Goal: Contribute content: Contribute content

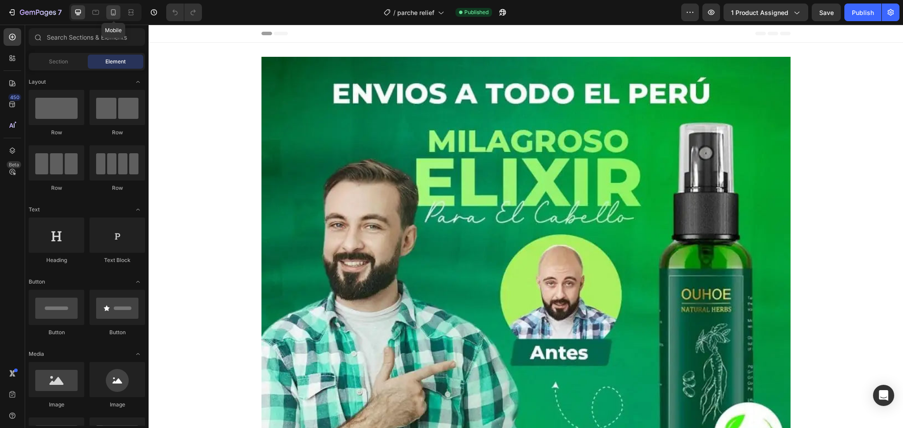
click at [117, 13] on icon at bounding box center [113, 12] width 9 height 9
click at [107, 16] on div at bounding box center [113, 12] width 14 height 14
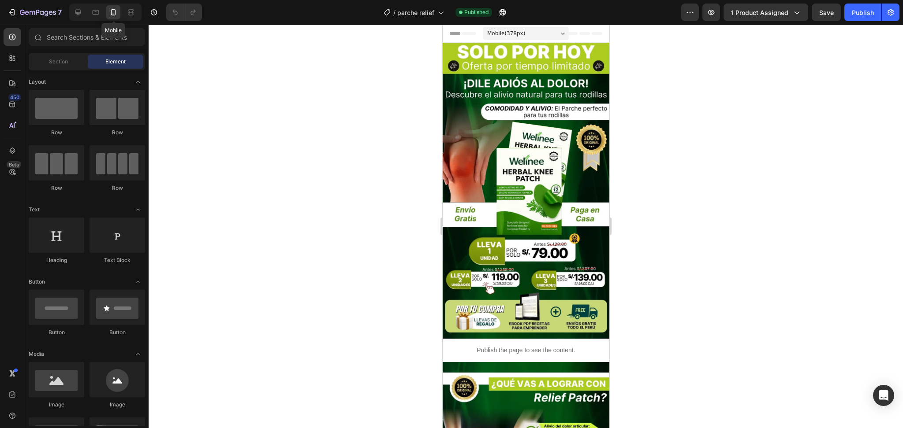
click at [107, 16] on div at bounding box center [113, 12] width 14 height 14
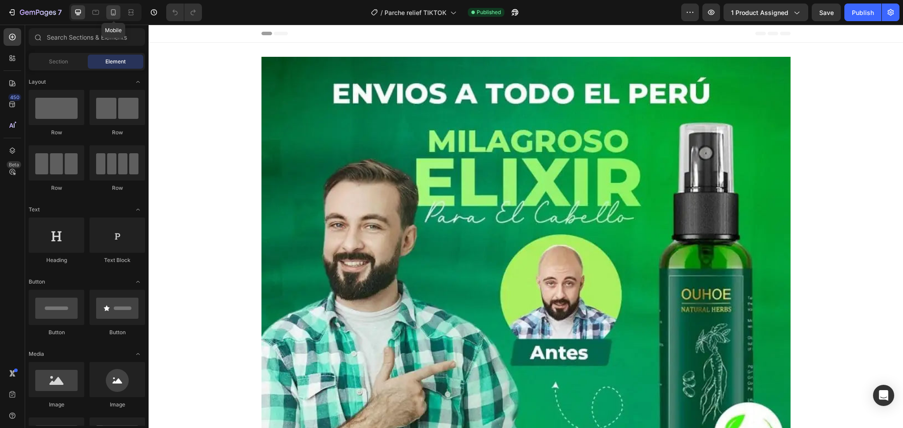
click at [114, 15] on icon at bounding box center [113, 12] width 9 height 9
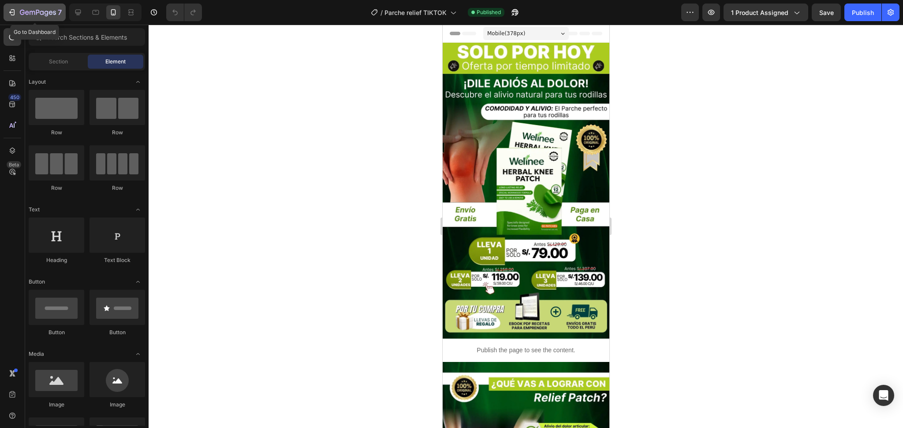
click at [20, 5] on button "7" at bounding box center [35, 13] width 62 height 18
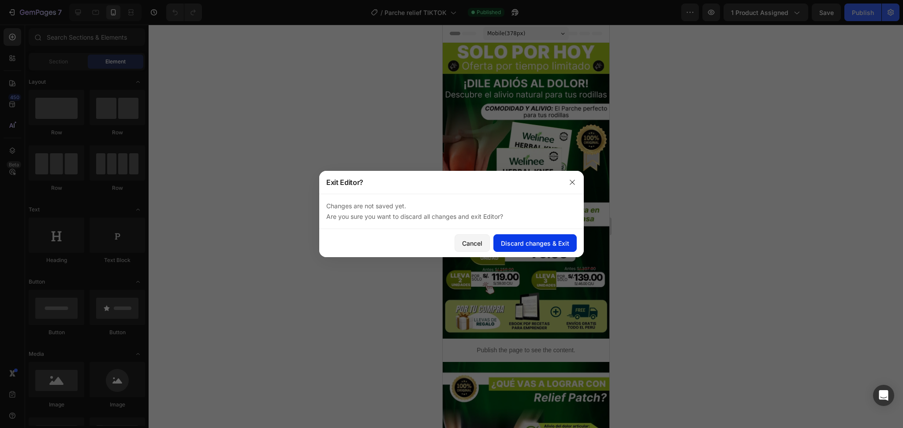
click at [518, 240] on div "Discard changes & Exit" at bounding box center [535, 243] width 68 height 9
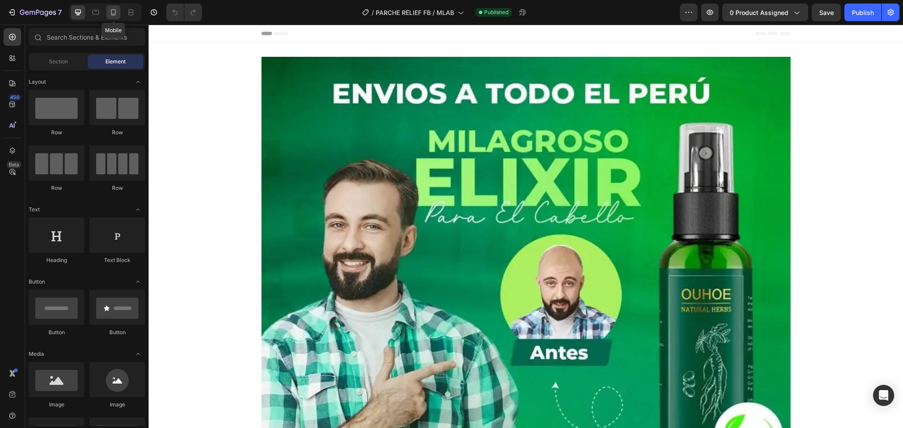
click at [113, 16] on icon at bounding box center [113, 12] width 9 height 9
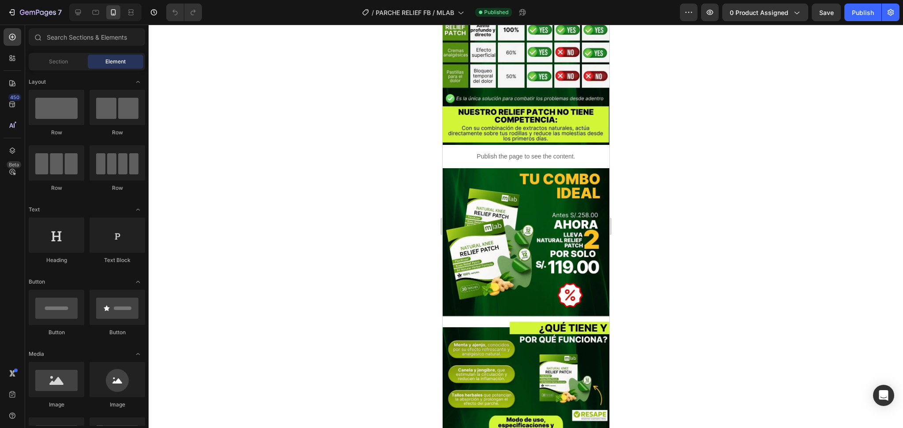
scroll to position [756, 0]
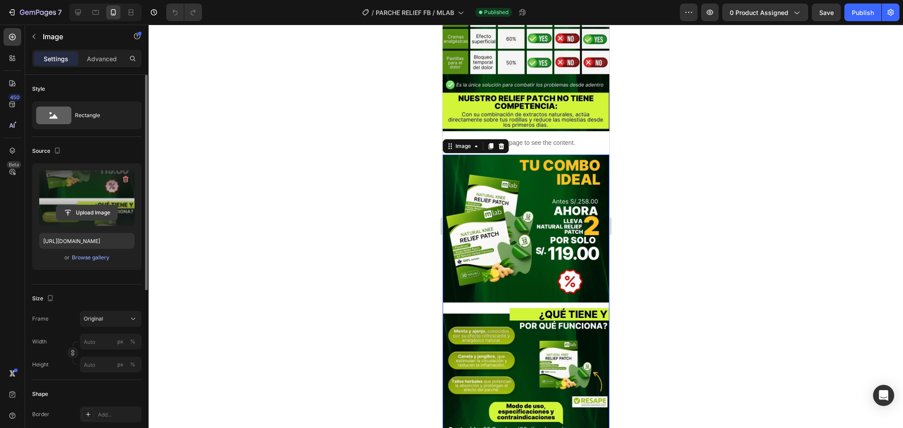
click at [76, 213] on input "file" at bounding box center [86, 212] width 61 height 15
type input "https://cdn.shopify.com/s/files/1/0704/3986/2502/files/gempages_526944674988950…"
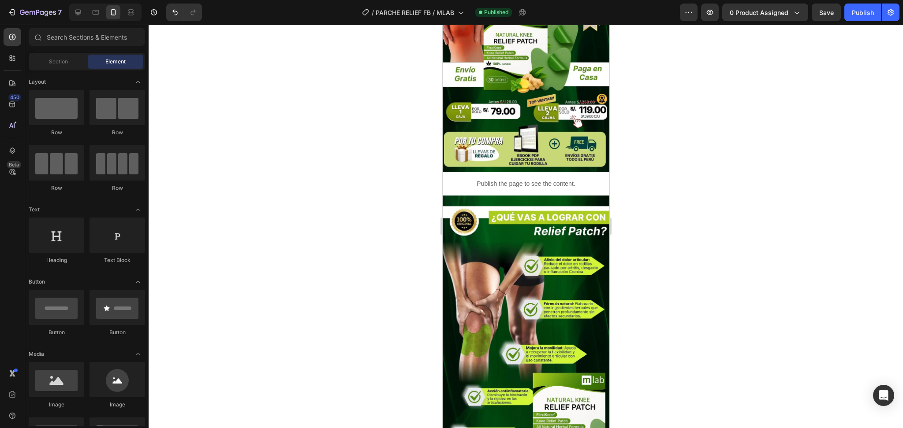
scroll to position [0, 0]
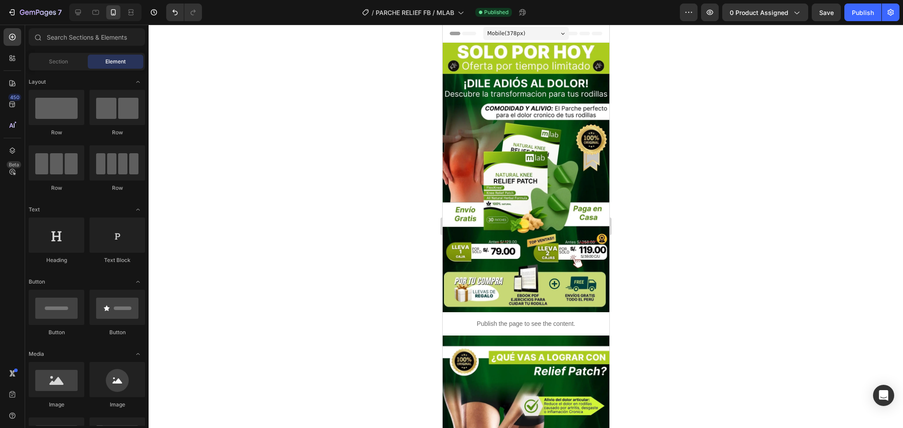
drag, startPoint x: 599, startPoint y: 204, endPoint x: 1054, endPoint y: 95, distance: 467.2
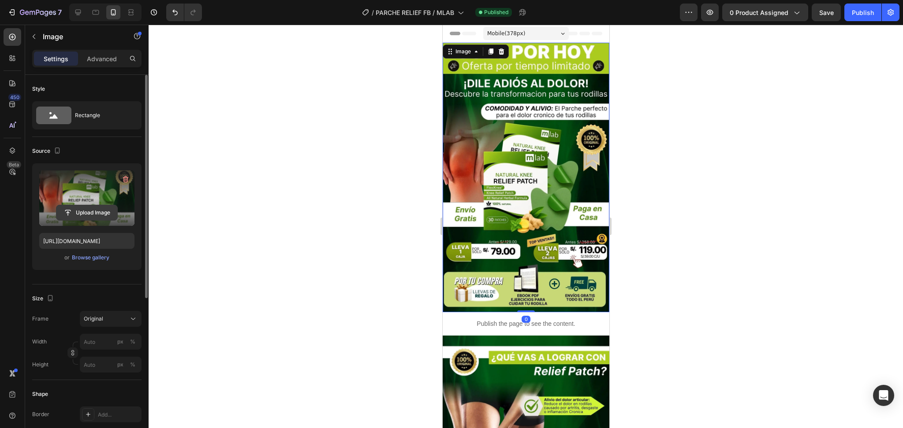
click at [74, 215] on input "file" at bounding box center [86, 212] width 61 height 15
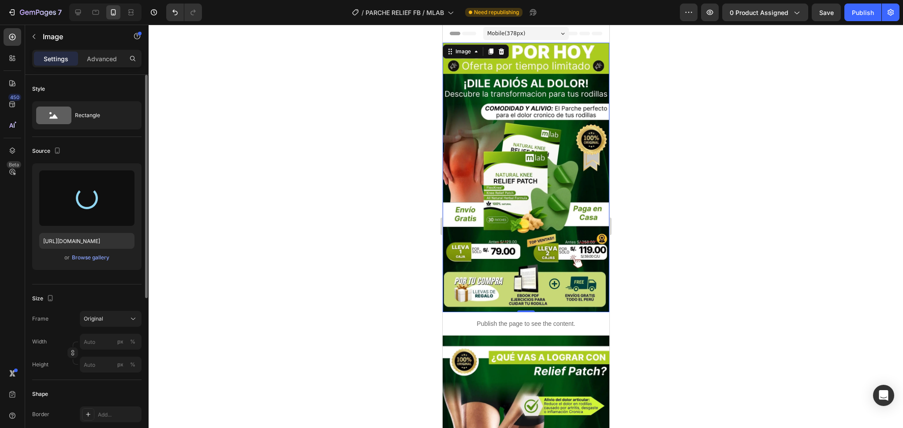
type input "https://cdn.shopify.com/s/files/1/0704/3986/2502/files/gempages_526944674988950…"
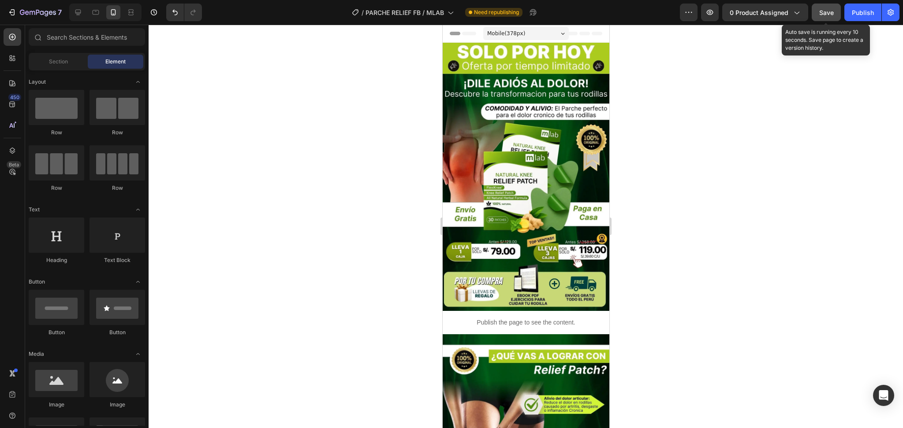
click at [830, 11] on span "Save" at bounding box center [826, 12] width 15 height 7
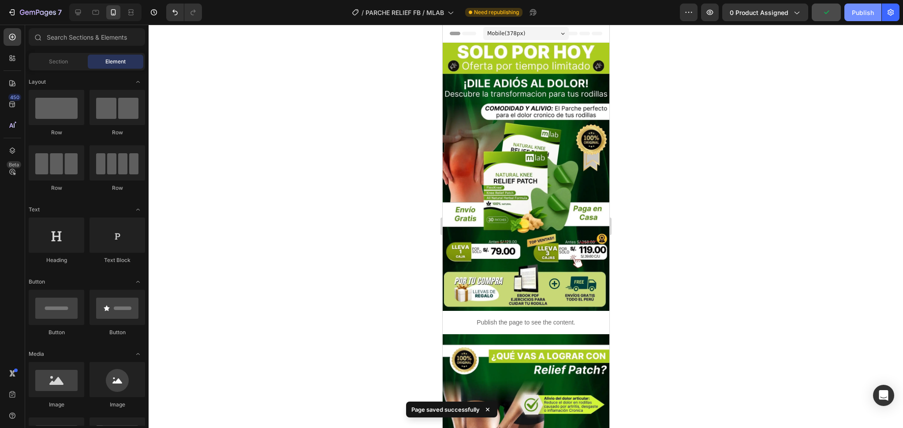
click at [852, 12] on div "Publish" at bounding box center [863, 12] width 22 height 9
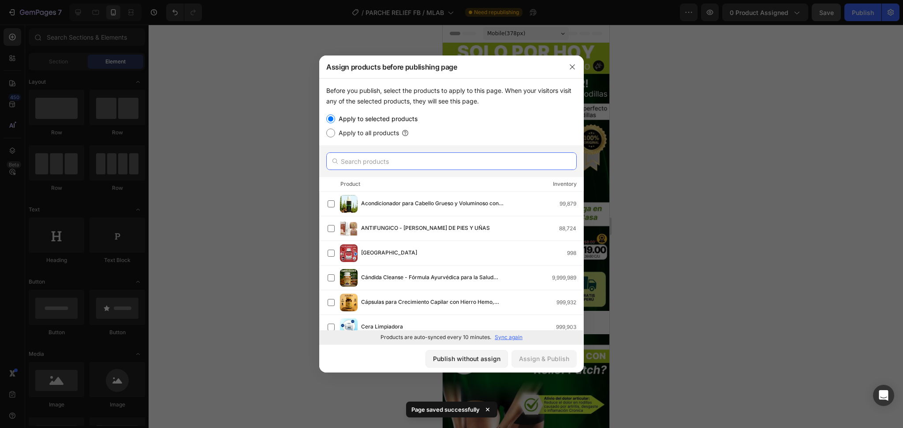
click at [377, 158] on input "text" at bounding box center [451, 162] width 250 height 18
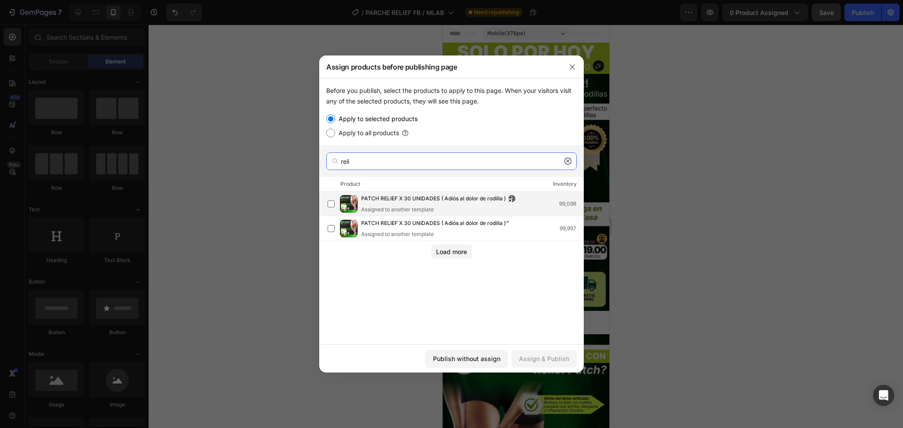
type input "reli"
click at [454, 200] on span "PATCH RELIEF X 30 UNIDADES ( Adiós al dolor de rodilla )" at bounding box center [433, 199] width 145 height 10
click at [547, 356] on div "Assign & Publish" at bounding box center [544, 358] width 50 height 9
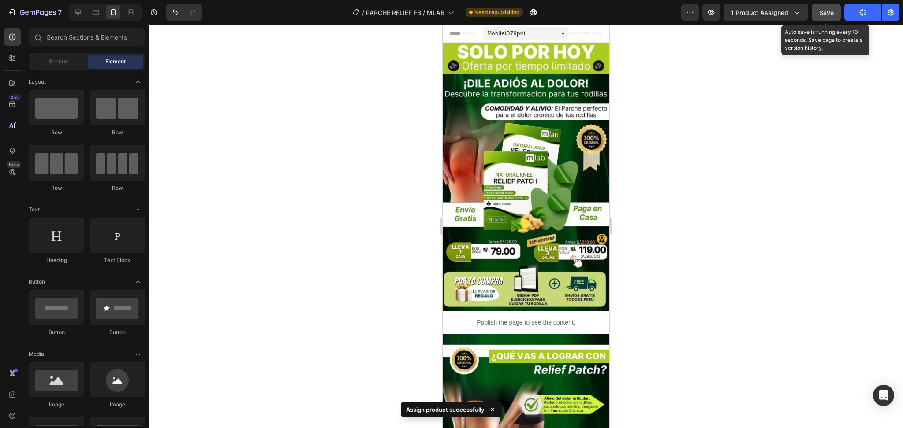
click at [823, 10] on span "Save" at bounding box center [826, 12] width 15 height 7
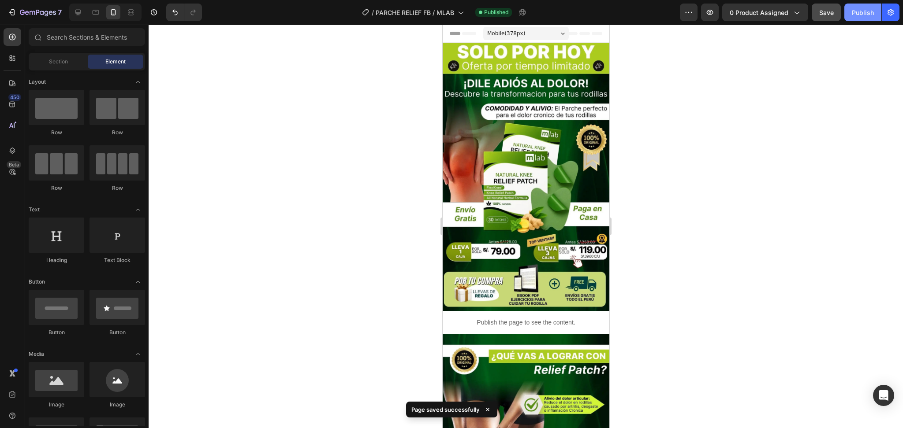
click at [846, 12] on button "Publish" at bounding box center [862, 13] width 37 height 18
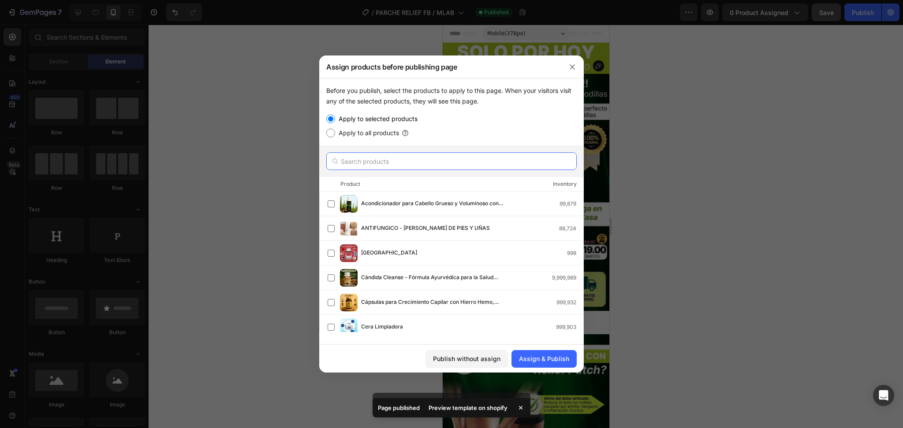
click at [376, 167] on input "text" at bounding box center [451, 162] width 250 height 18
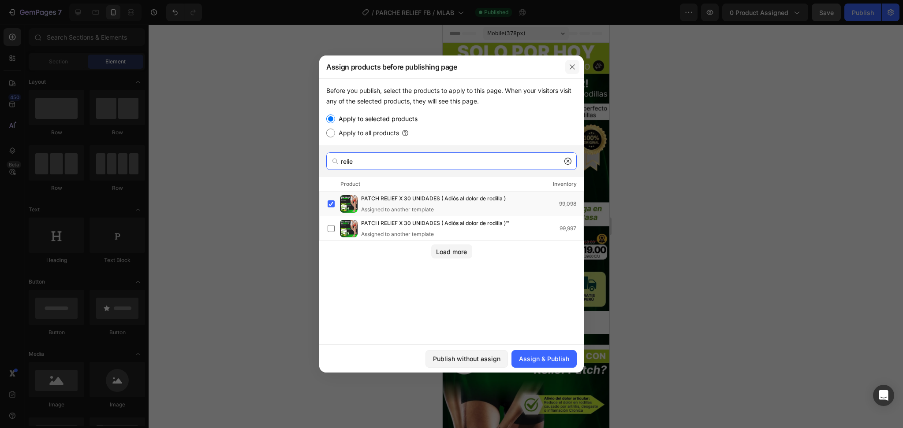
type input "relie"
click at [573, 67] on icon "button" at bounding box center [572, 66] width 7 height 7
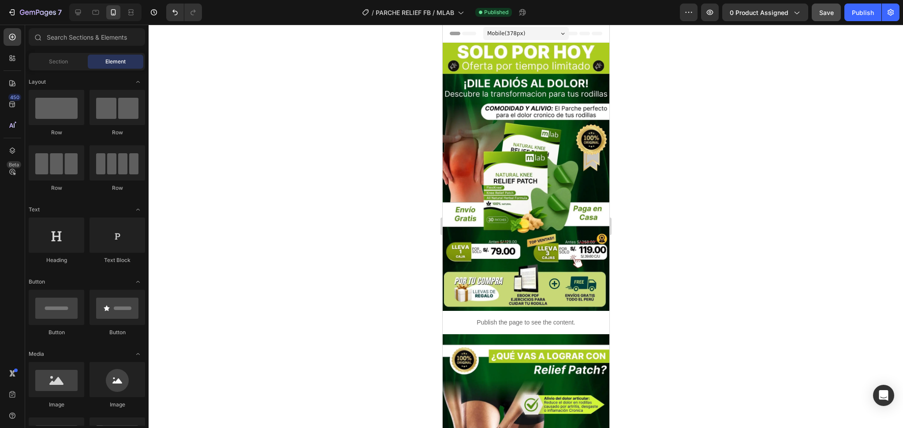
scroll to position [18, 0]
